Goal: Browse casually

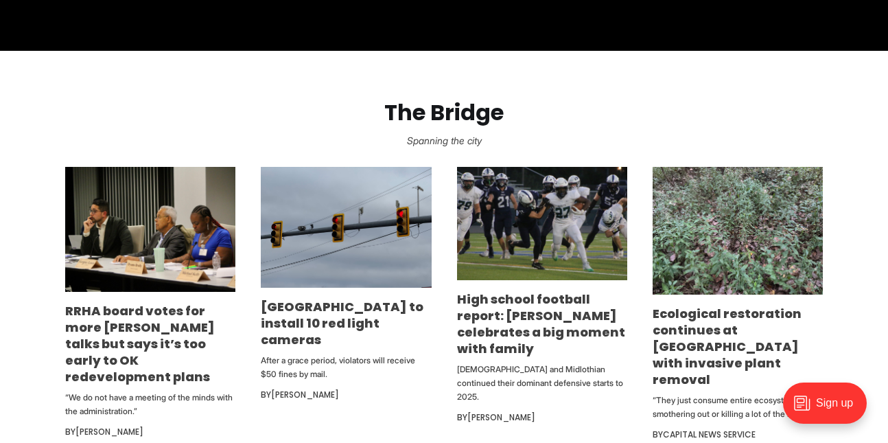
scroll to position [689, 0]
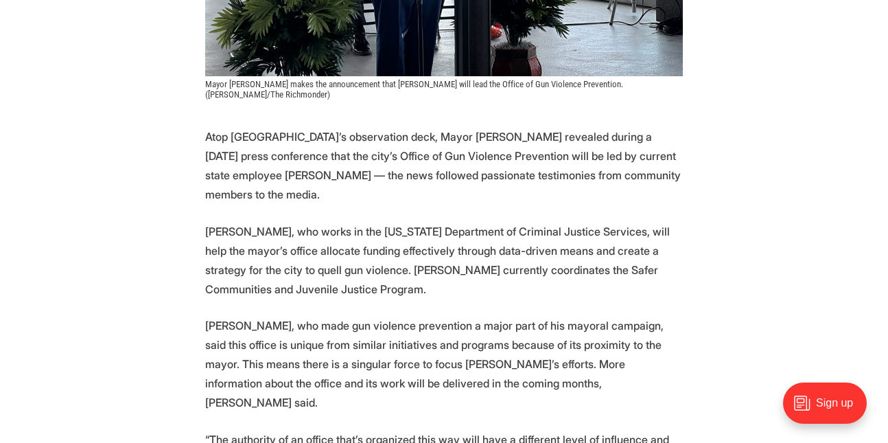
scroll to position [609, 0]
